Goal: Information Seeking & Learning: Learn about a topic

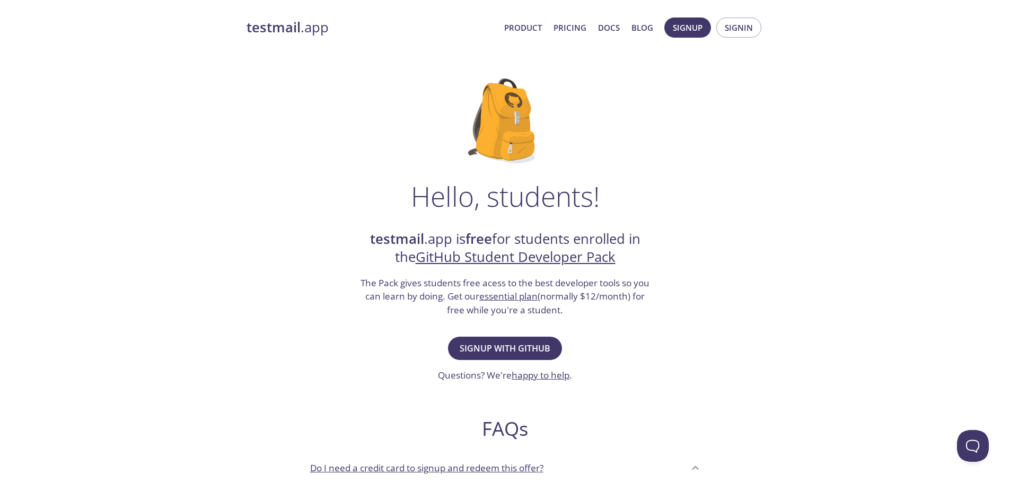
click at [291, 33] on strong "testmail" at bounding box center [274, 27] width 54 height 19
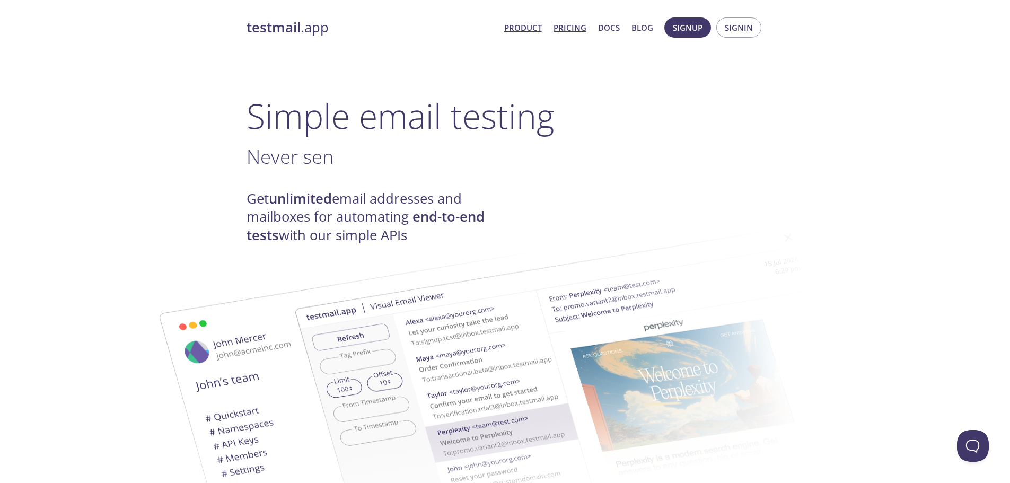
click at [571, 28] on link "Pricing" at bounding box center [570, 28] width 33 height 14
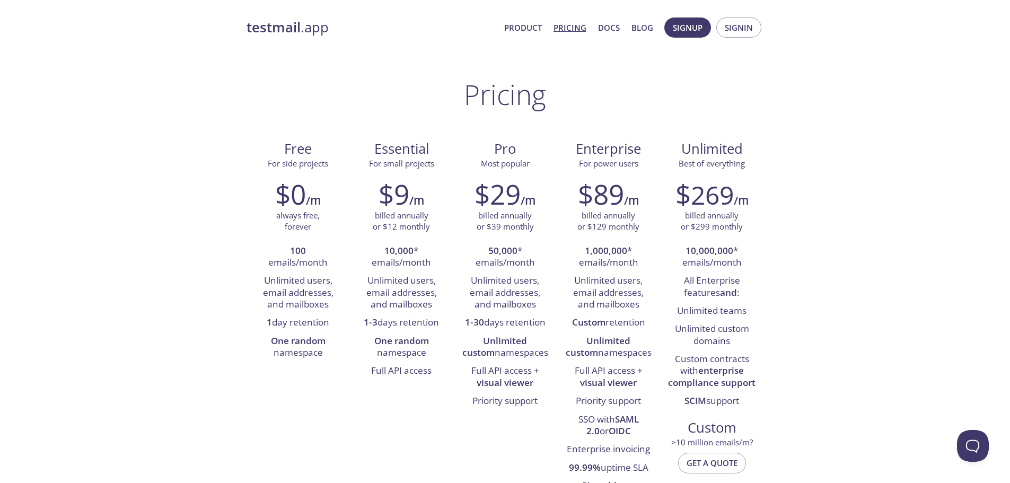
drag, startPoint x: 472, startPoint y: 184, endPoint x: 465, endPoint y: 180, distance: 8.1
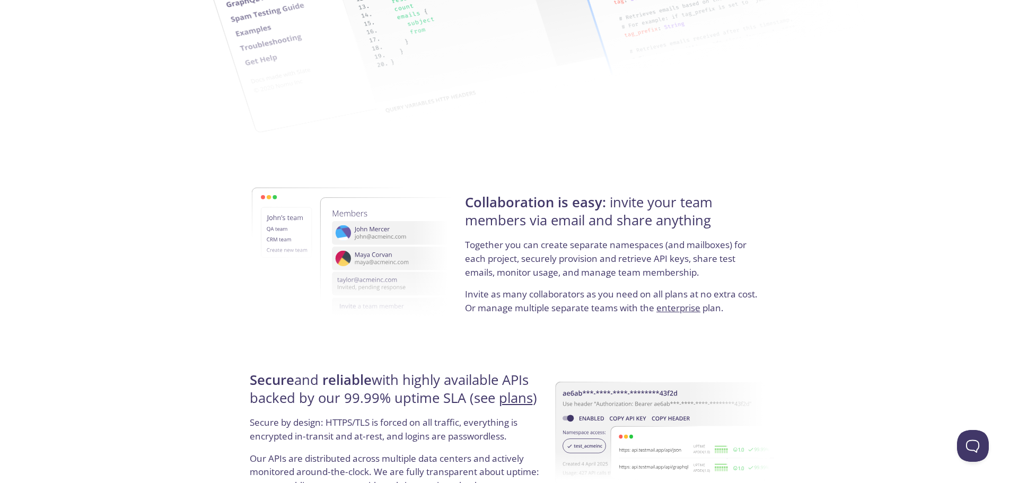
scroll to position [1942, 0]
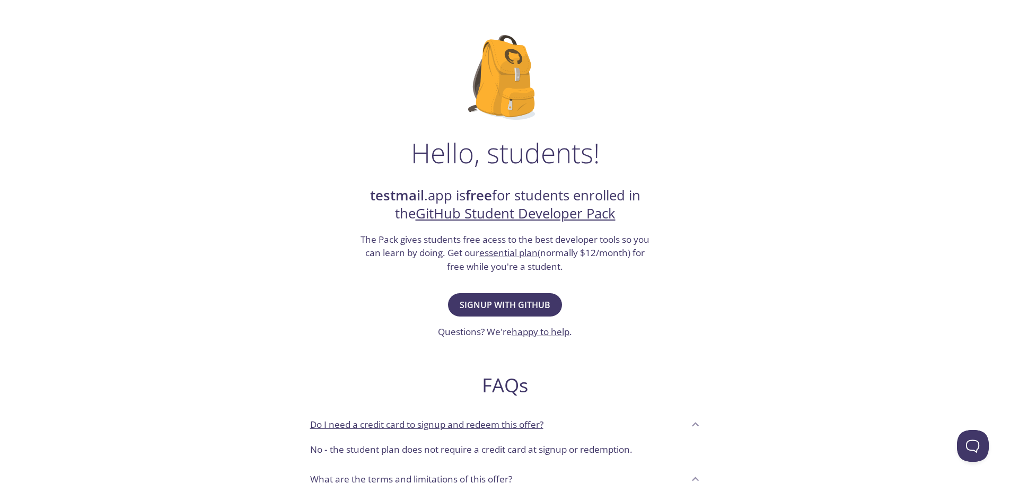
scroll to position [106, 0]
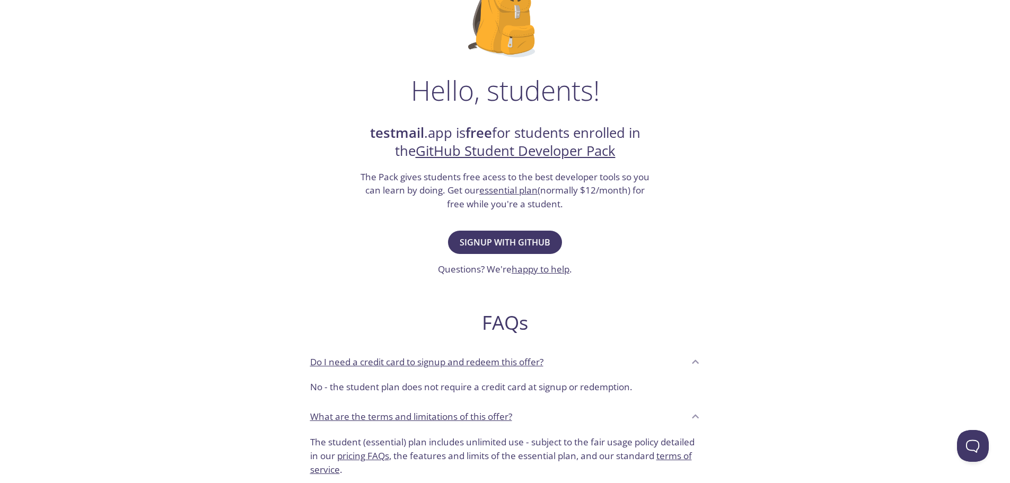
click at [512, 190] on link "essential plan" at bounding box center [508, 190] width 58 height 12
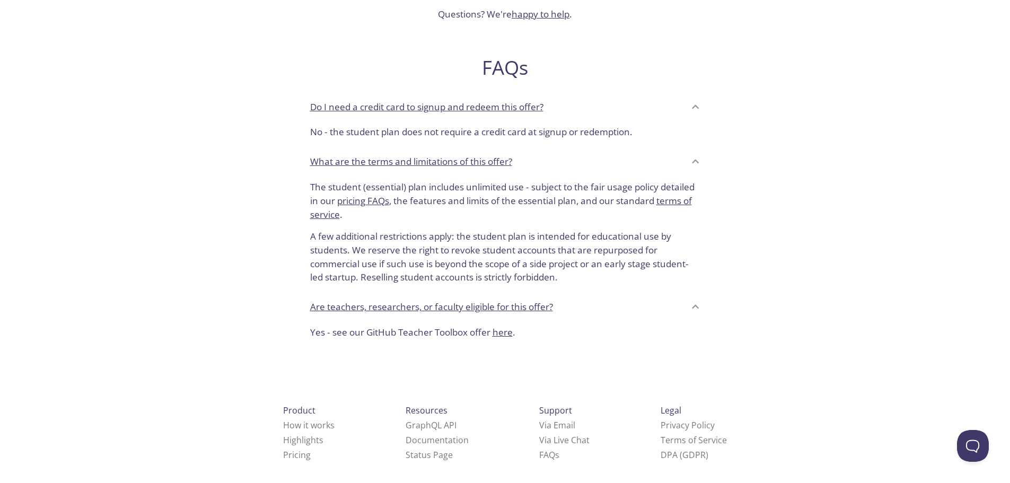
scroll to position [370, 0]
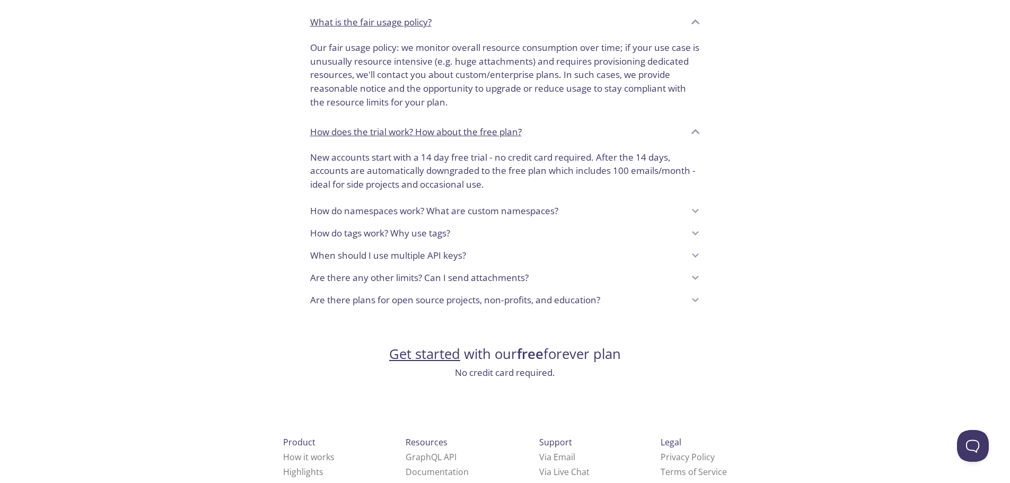
scroll to position [796, 0]
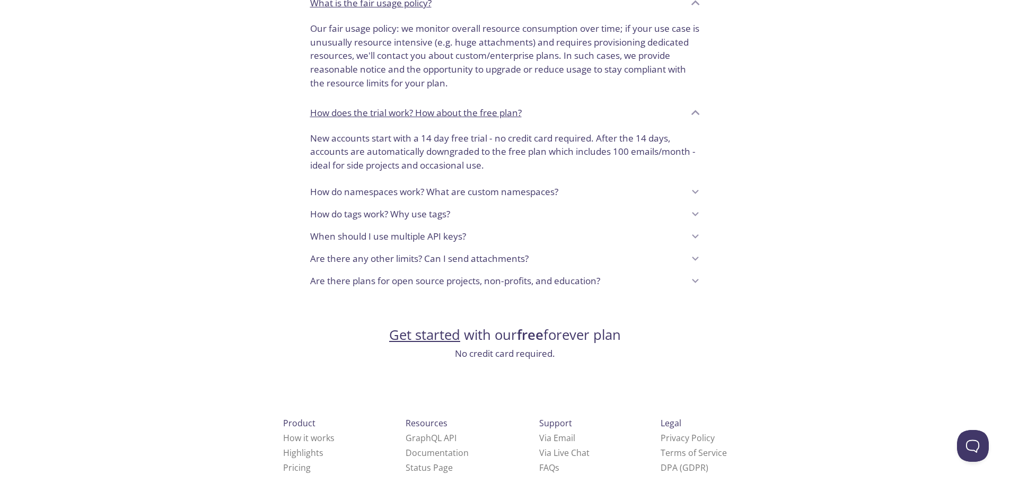
click at [466, 259] on p "Are there any other limits? Can I send attachments?" at bounding box center [419, 259] width 219 height 14
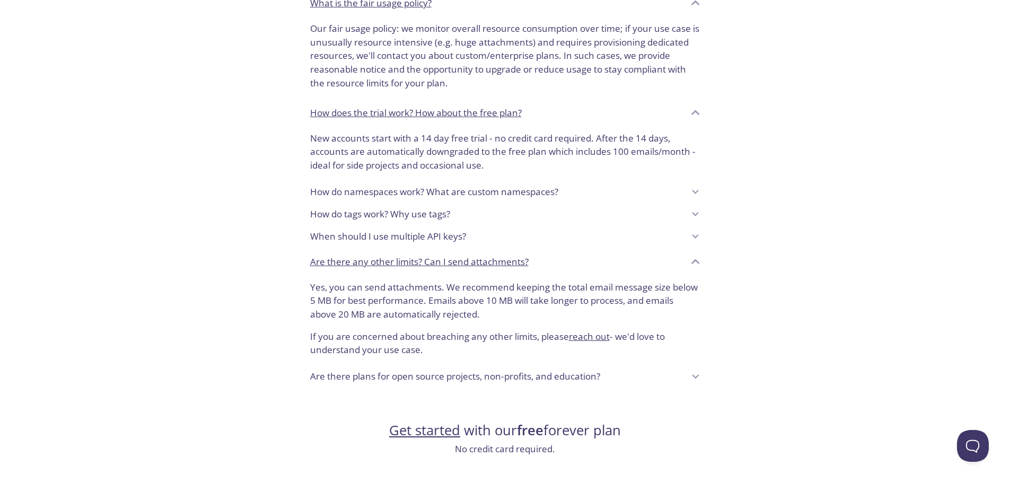
click at [567, 377] on p "Are there plans for open source projects, non-profits, and education?" at bounding box center [455, 377] width 290 height 14
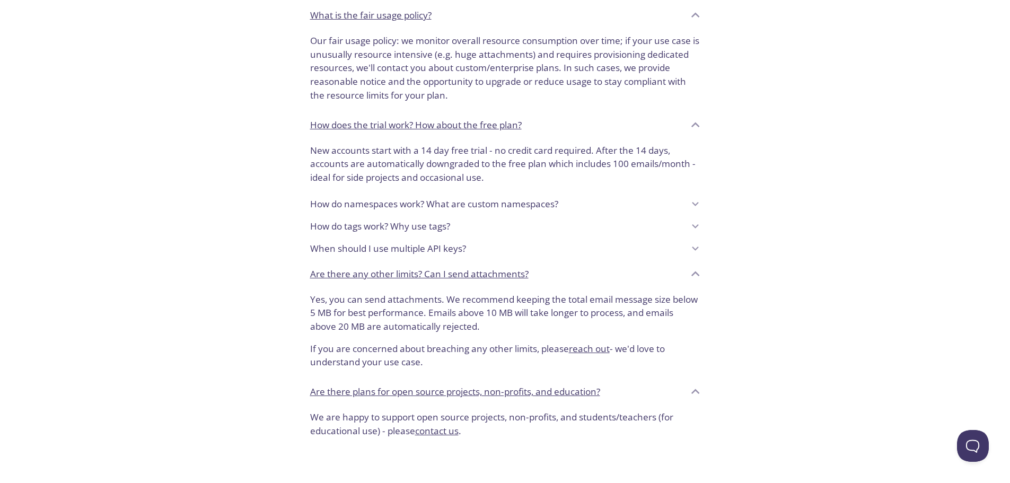
scroll to position [583, 0]
